Goal: Task Accomplishment & Management: Manage account settings

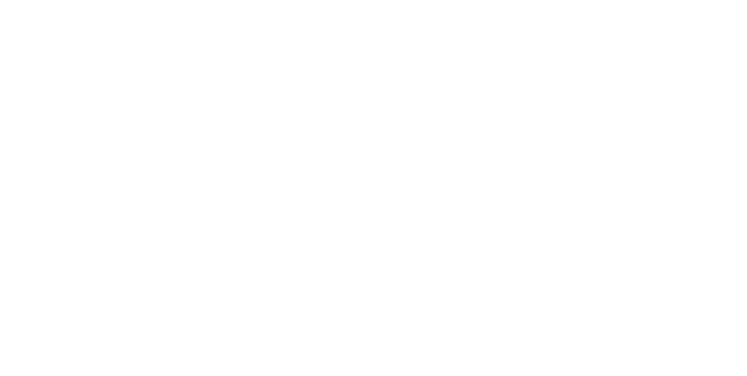
scroll to position [271, 0]
click at [369, 184] on button "Clock Off" at bounding box center [337, 185] width 64 height 19
click at [624, 62] on button "Close" at bounding box center [603, 64] width 43 height 19
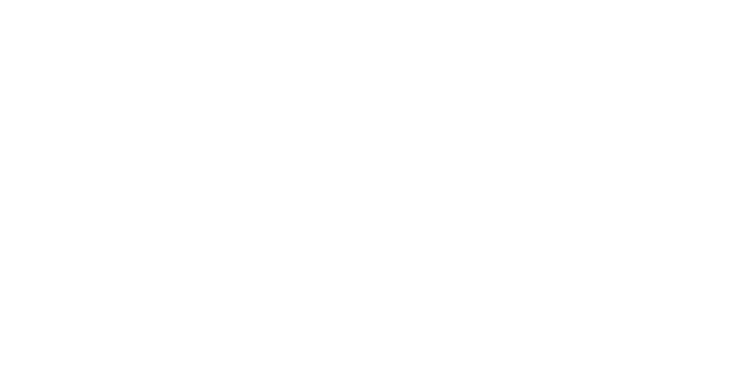
click at [624, 60] on button "Close" at bounding box center [603, 64] width 43 height 19
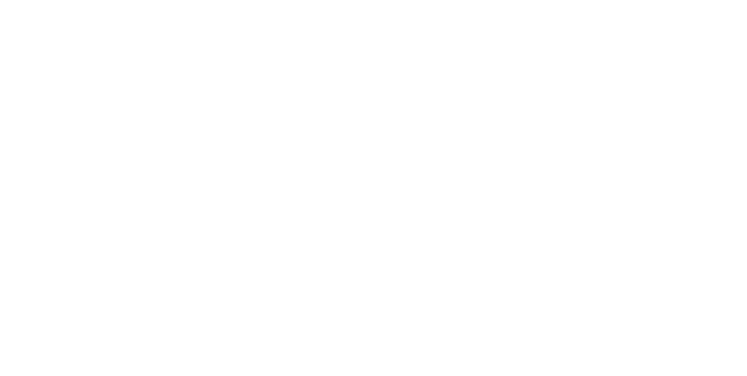
click at [155, 155] on button "Tracking" at bounding box center [99, 160] width 111 height 29
click at [624, 62] on button "Close" at bounding box center [603, 64] width 43 height 19
click at [108, 159] on div "Tracking" at bounding box center [92, 160] width 32 height 11
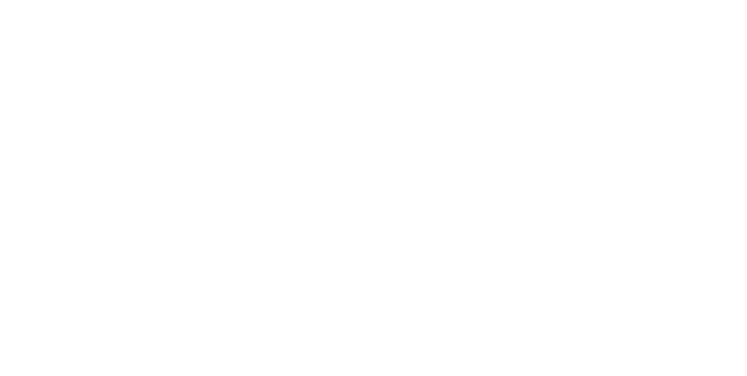
click at [454, 290] on icon "button" at bounding box center [452, 290] width 6 height 6
click at [369, 181] on button "Clock On" at bounding box center [337, 185] width 64 height 19
click at [624, 65] on button "Close" at bounding box center [603, 64] width 43 height 19
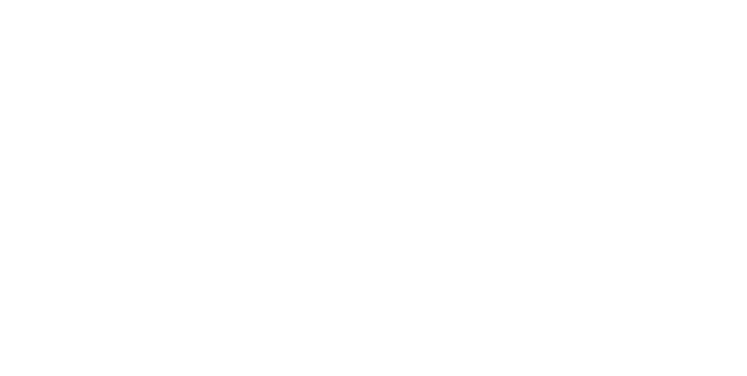
scroll to position [0, 0]
click at [624, 60] on button "Close" at bounding box center [603, 64] width 43 height 19
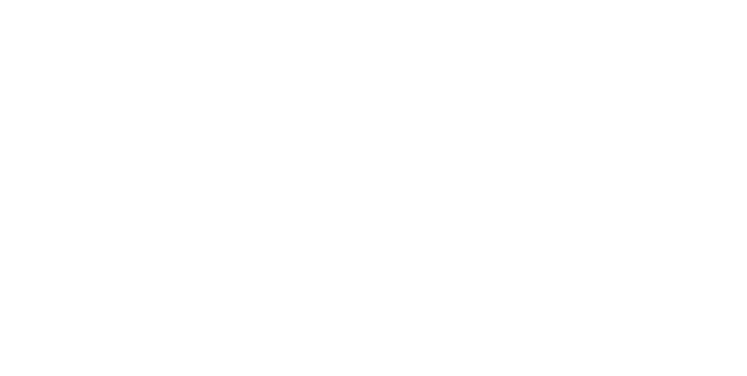
click at [155, 110] on button "Collaborate" at bounding box center [99, 102] width 111 height 29
click at [155, 79] on button "Order details" at bounding box center [99, 72] width 111 height 29
click at [704, 51] on div "Order #1554 - Cash Close Options" at bounding box center [437, 65] width 531 height 37
click at [624, 60] on button "Close" at bounding box center [603, 64] width 43 height 19
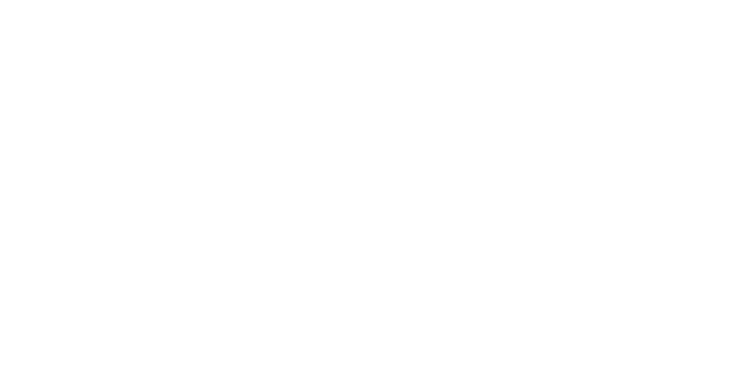
scroll to position [1508, 0]
click at [108, 158] on div "Tracking" at bounding box center [92, 160] width 32 height 11
click at [464, 289] on icon "button" at bounding box center [462, 291] width 6 height 6
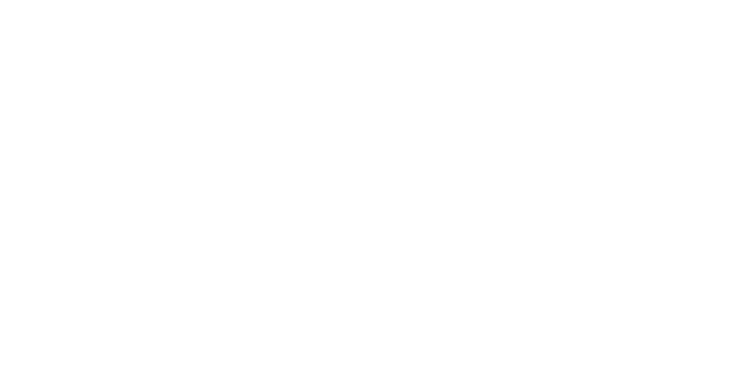
click at [369, 183] on button "Clock Off" at bounding box center [337, 185] width 64 height 19
click at [458, 288] on button "button" at bounding box center [450, 290] width 15 height 15
click at [369, 183] on button "Clock On" at bounding box center [337, 185] width 64 height 19
